Goal: Transaction & Acquisition: Purchase product/service

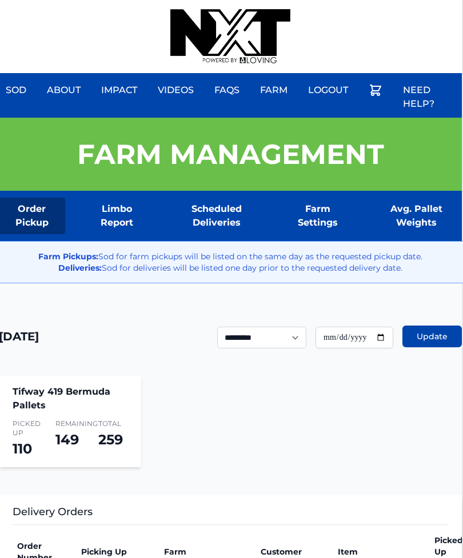
scroll to position [0, 1]
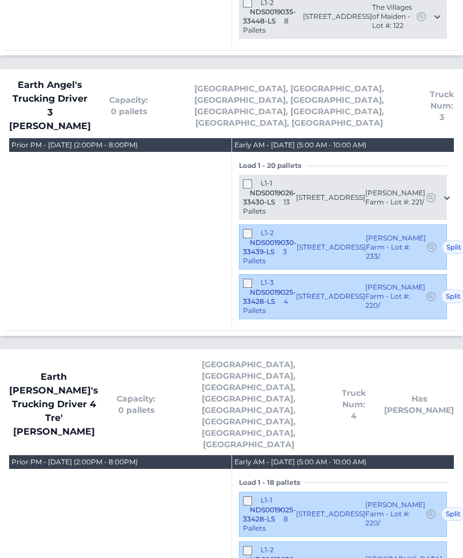
scroll to position [828, 0]
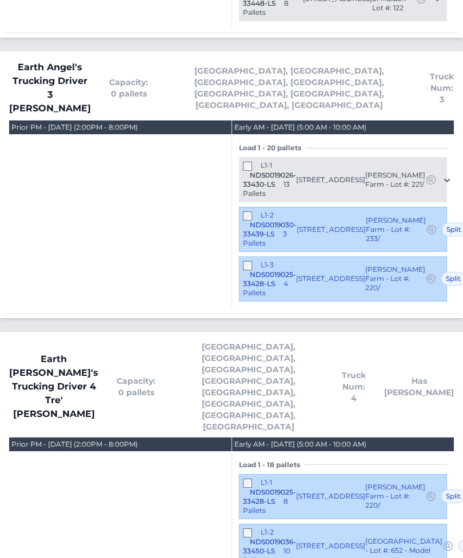
click at [256, 261] on div "L1-3 NDS0019025-33428-LS 4 Pallets" at bounding box center [269, 279] width 53 height 37
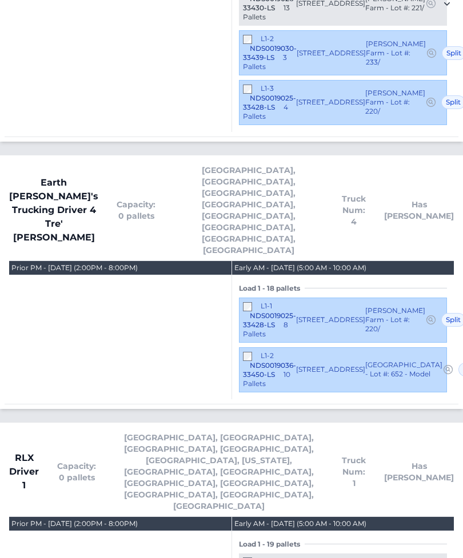
scroll to position [1006, 0]
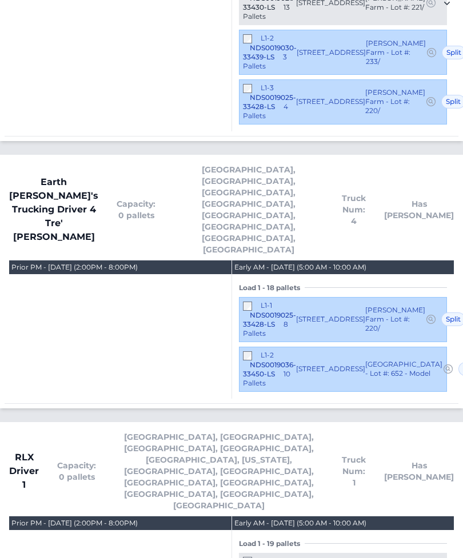
click at [255, 297] on div "L1-1 NDS0019025-33428-LS 8 Pallets [STREET_ADDRESS] [PERSON_NAME][GEOGRAPHIC_DA…" at bounding box center [343, 319] width 208 height 45
click at [256, 351] on div "L1-2 NDS0019036-33450-LS 10 Pallets" at bounding box center [269, 369] width 53 height 37
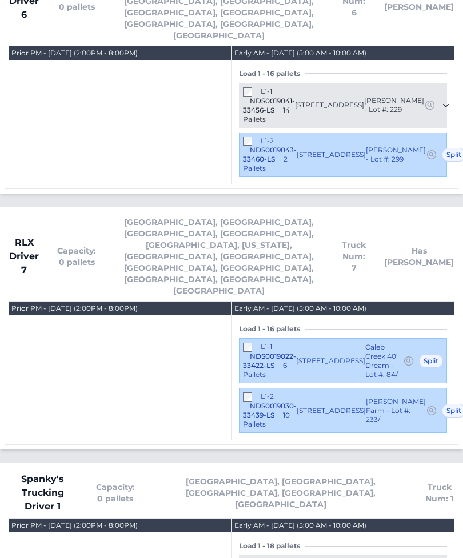
scroll to position [2848, 0]
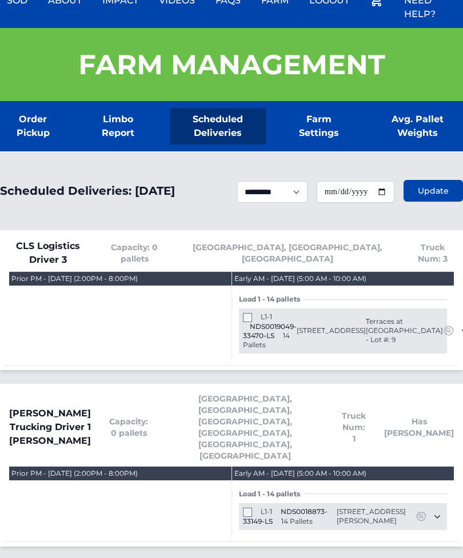
scroll to position [89, 0]
